Goal: Transaction & Acquisition: Book appointment/travel/reservation

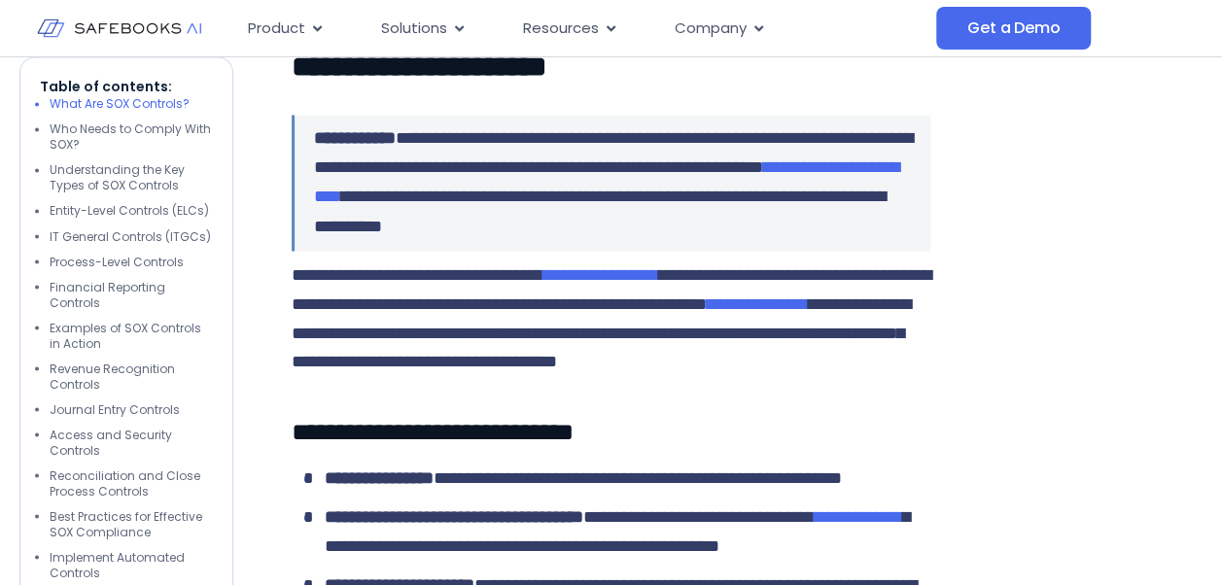
scroll to position [1675, 0]
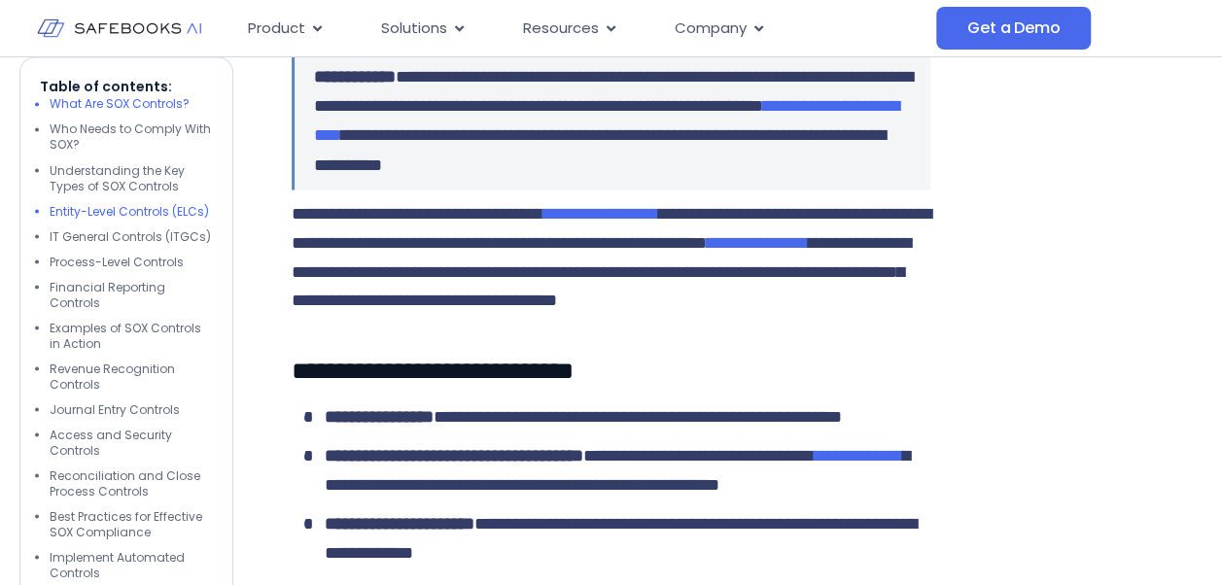
click at [97, 215] on li "Entity-Level Controls (ELCs)" at bounding box center [131, 212] width 163 height 16
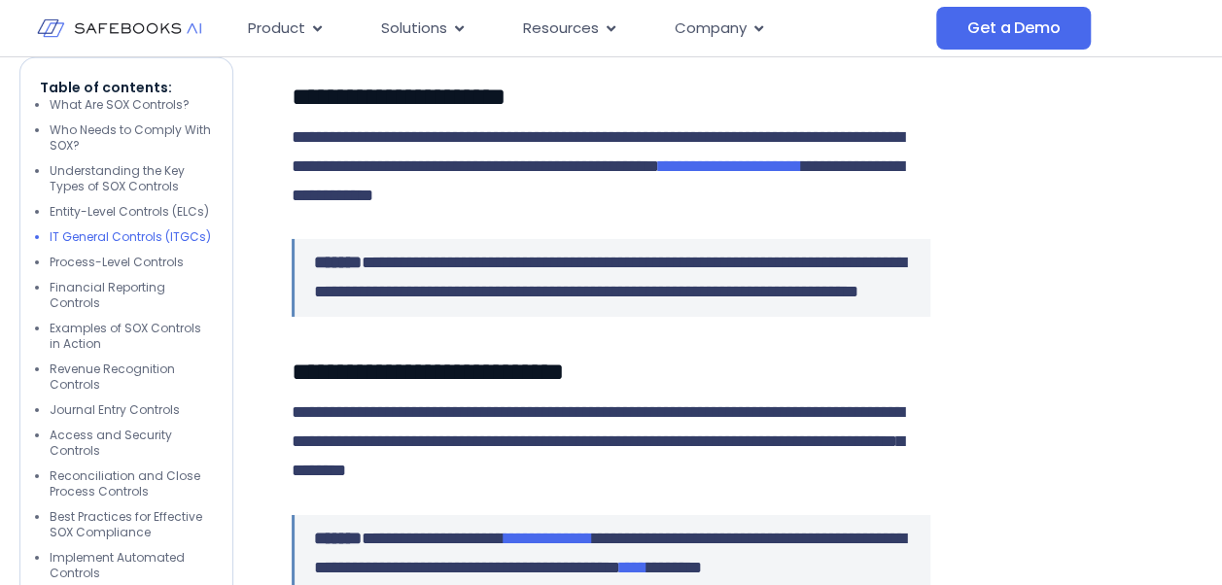
scroll to position [3159, 0]
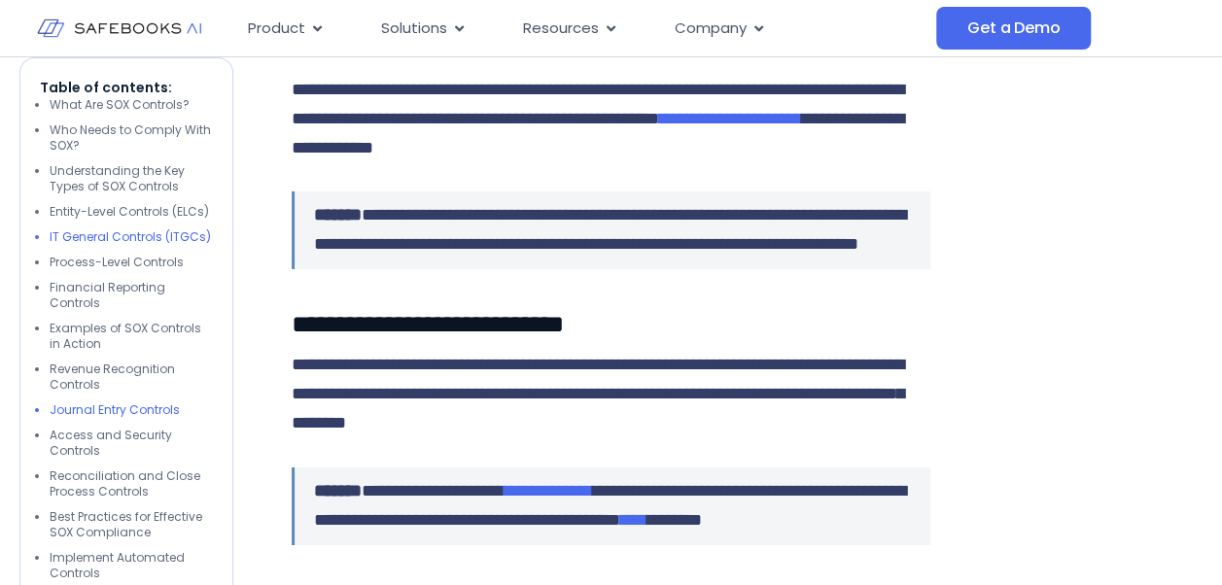
click at [159, 402] on li "Journal Entry Controls" at bounding box center [131, 410] width 163 height 16
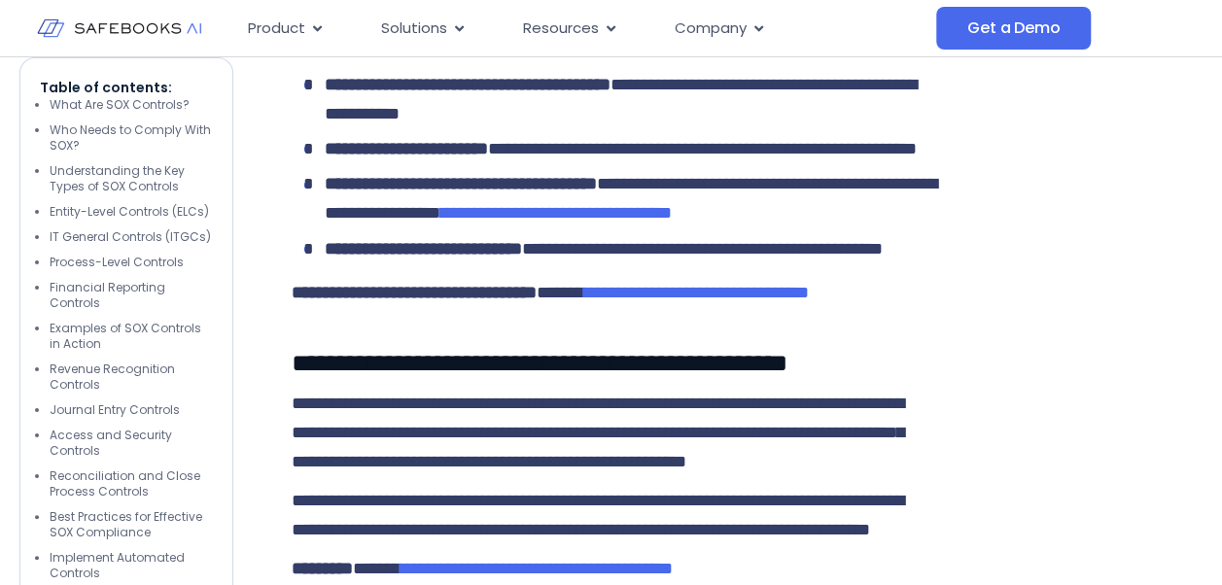
scroll to position [7285, 0]
click at [1007, 41] on link "Get a Demo" at bounding box center [1013, 28] width 155 height 43
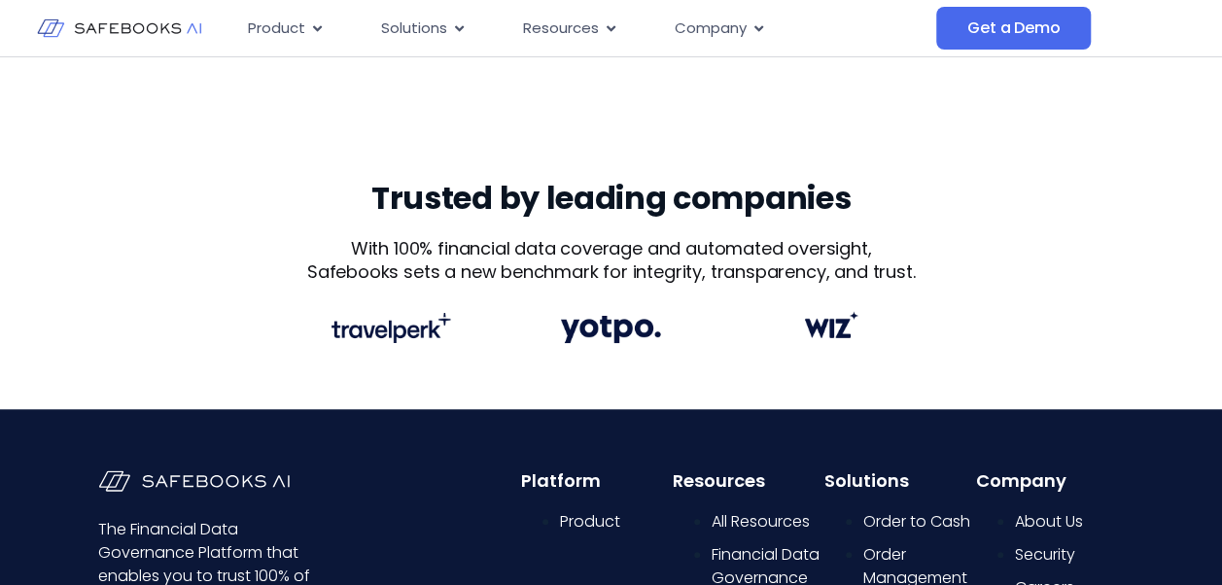
scroll to position [673, 0]
